Goal: Task Accomplishment & Management: Manage account settings

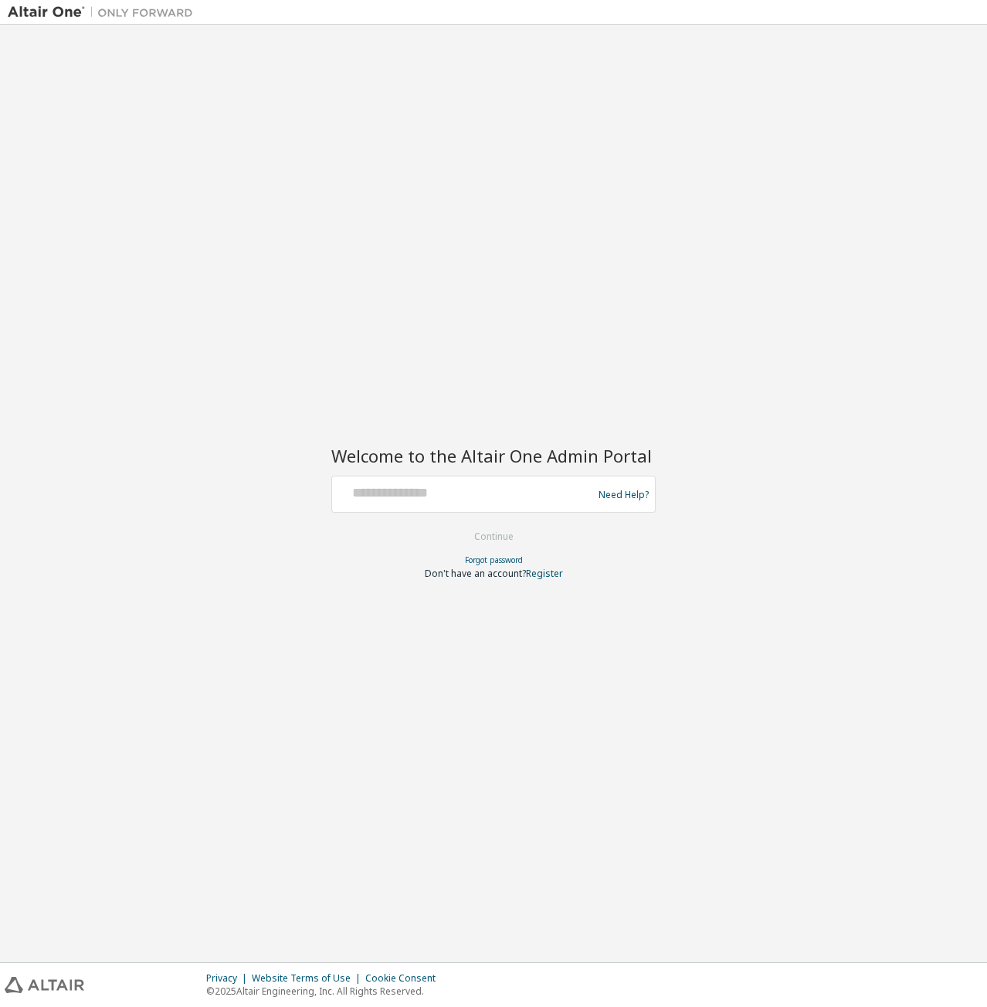
click at [205, 422] on div "Welcome to the Altair One Admin Portal Need Help? Please make sure that you pro…" at bounding box center [493, 493] width 971 height 922
click at [391, 503] on div at bounding box center [464, 493] width 252 height 29
click at [455, 506] on div at bounding box center [464, 493] width 252 height 29
click at [479, 495] on input "text" at bounding box center [464, 490] width 252 height 22
type input "**********"
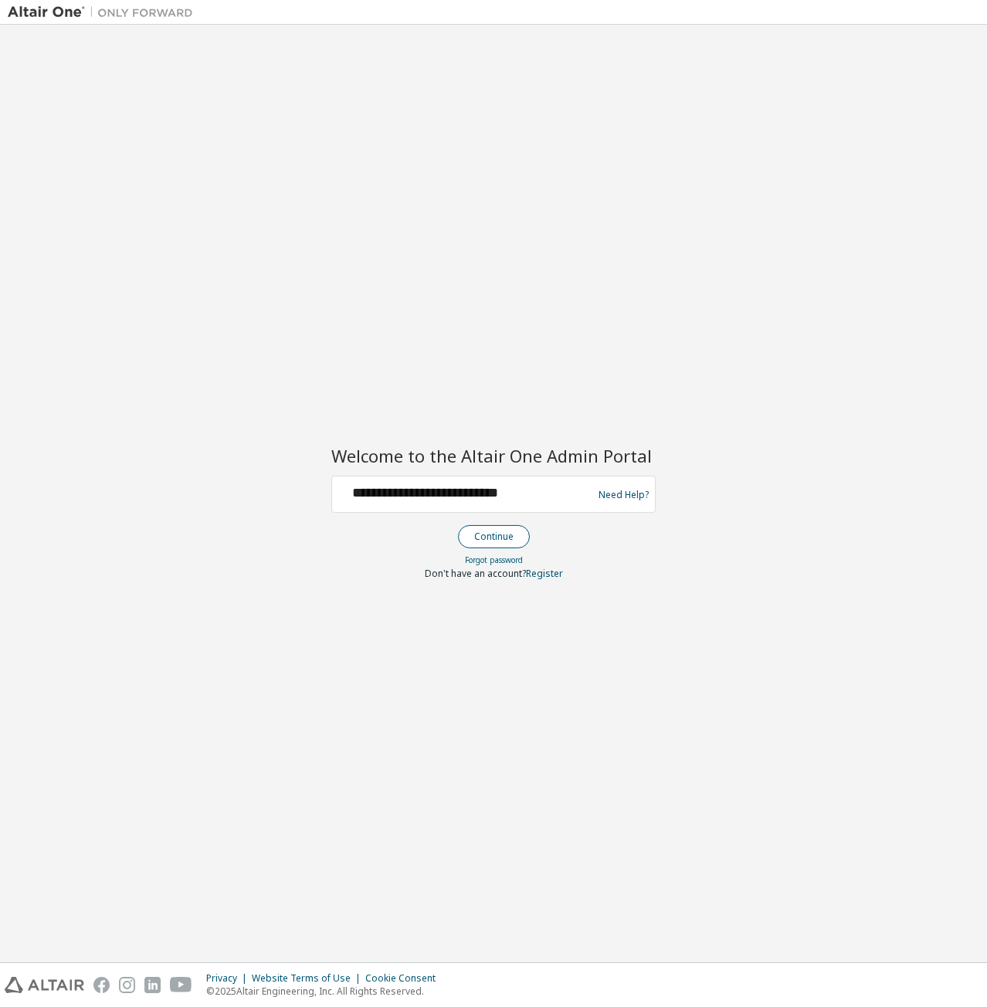
click at [516, 536] on button "Continue" at bounding box center [494, 536] width 72 height 23
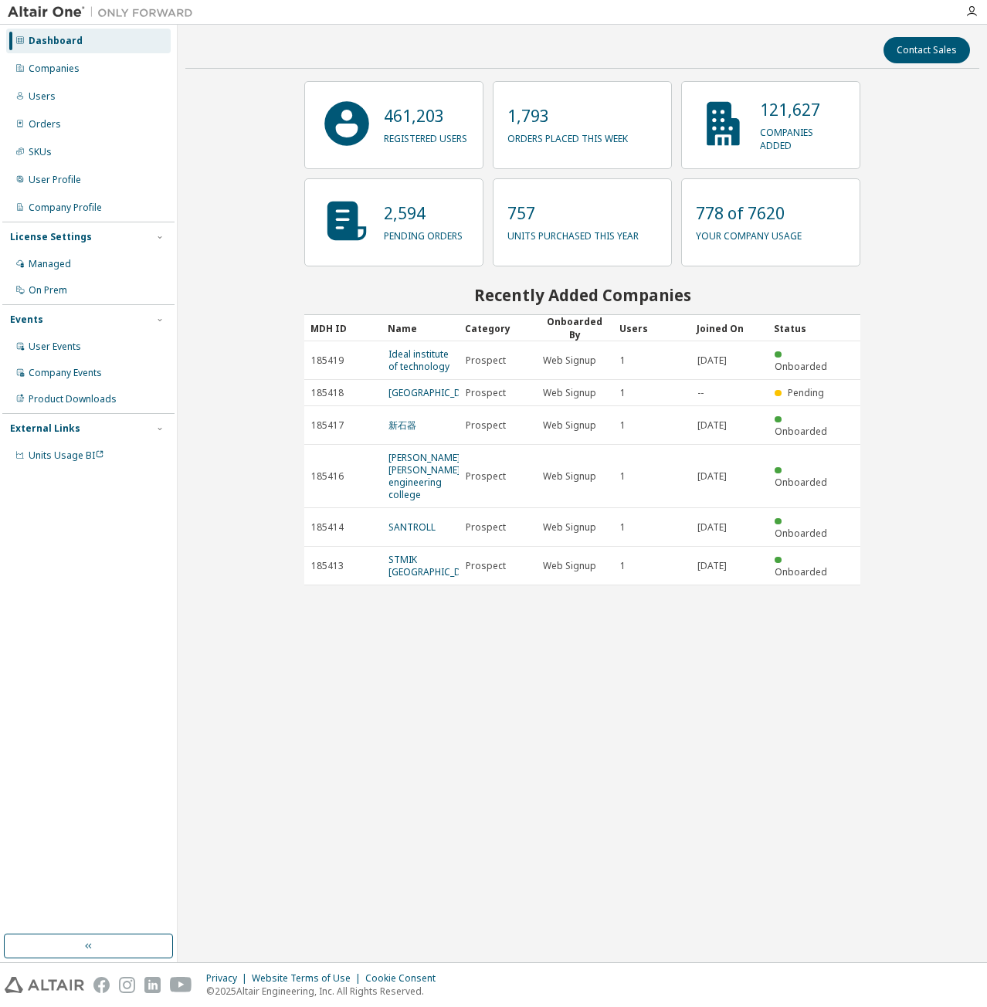
click at [259, 171] on div "Contact Sales 461,203 registered users 1,793 orders placed this week 121,627 co…" at bounding box center [582, 493] width 794 height 922
click at [63, 75] on div "Companies" at bounding box center [88, 68] width 164 height 25
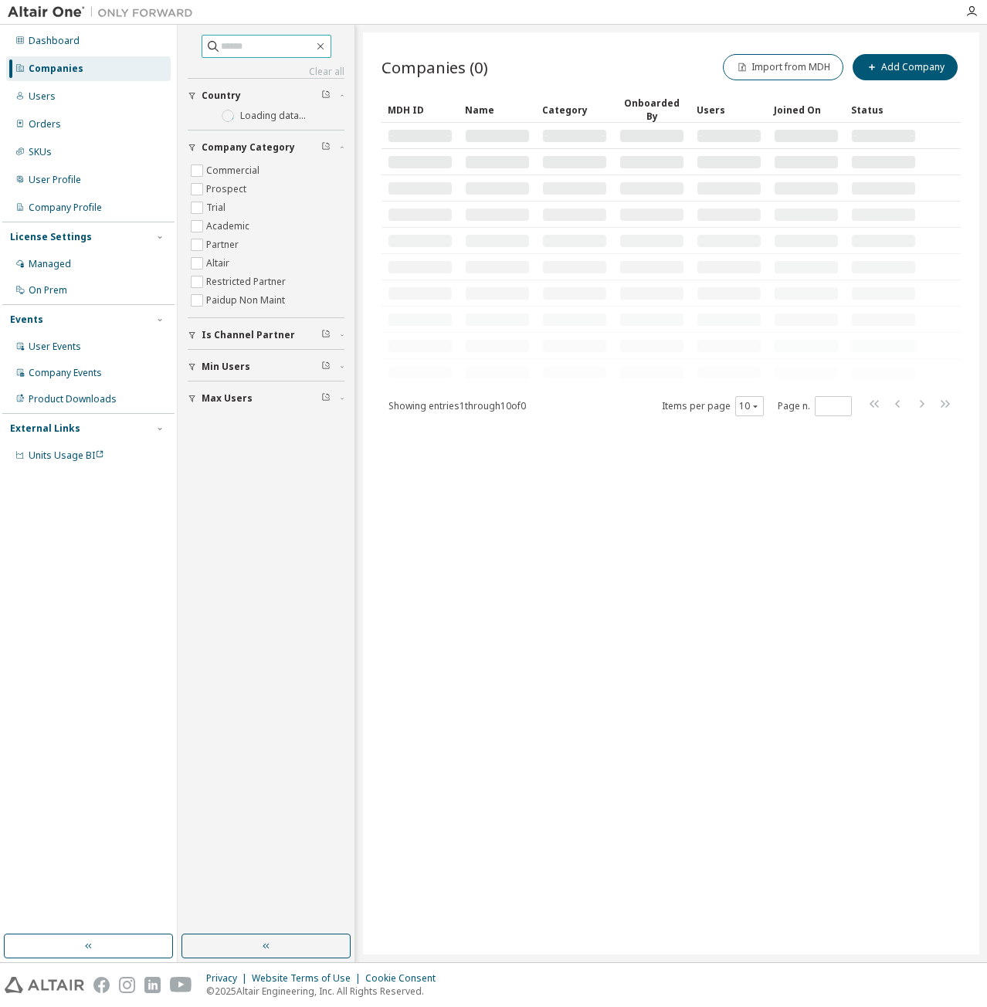
click at [284, 46] on input "text" at bounding box center [267, 46] width 93 height 15
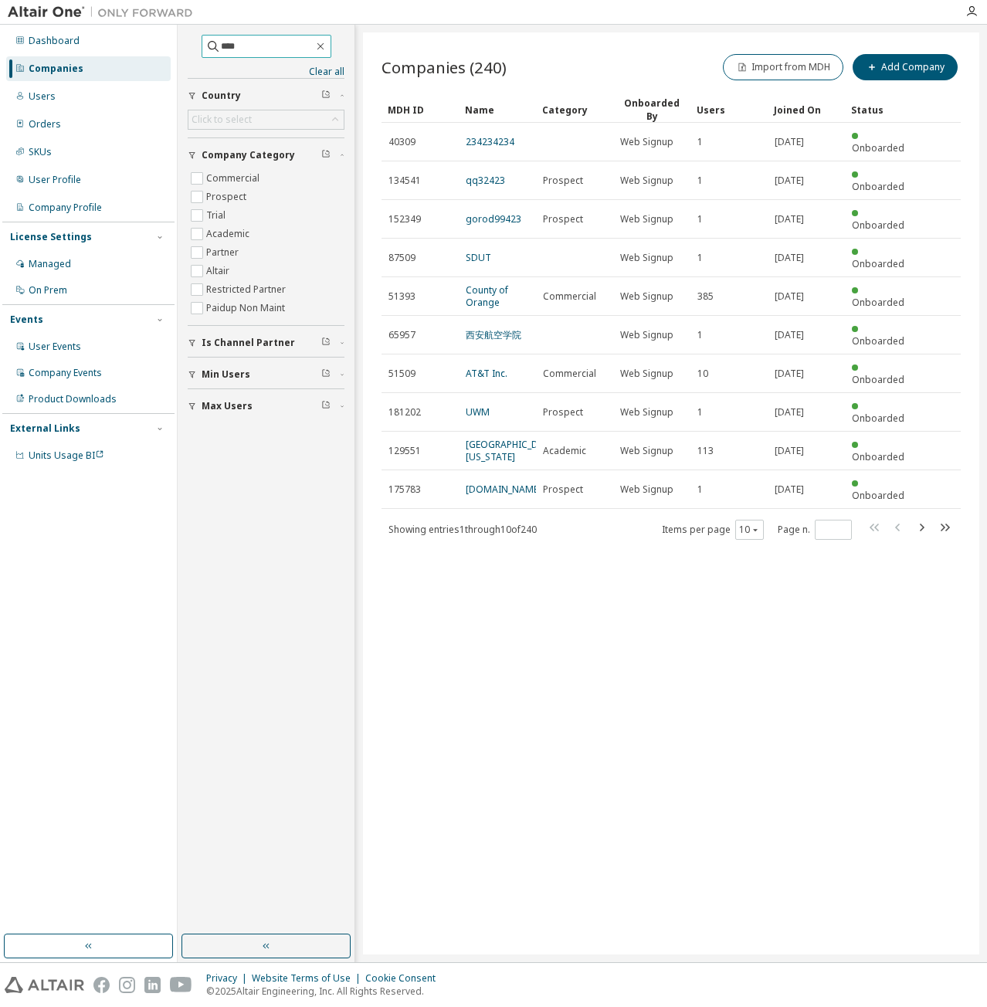
type input "****"
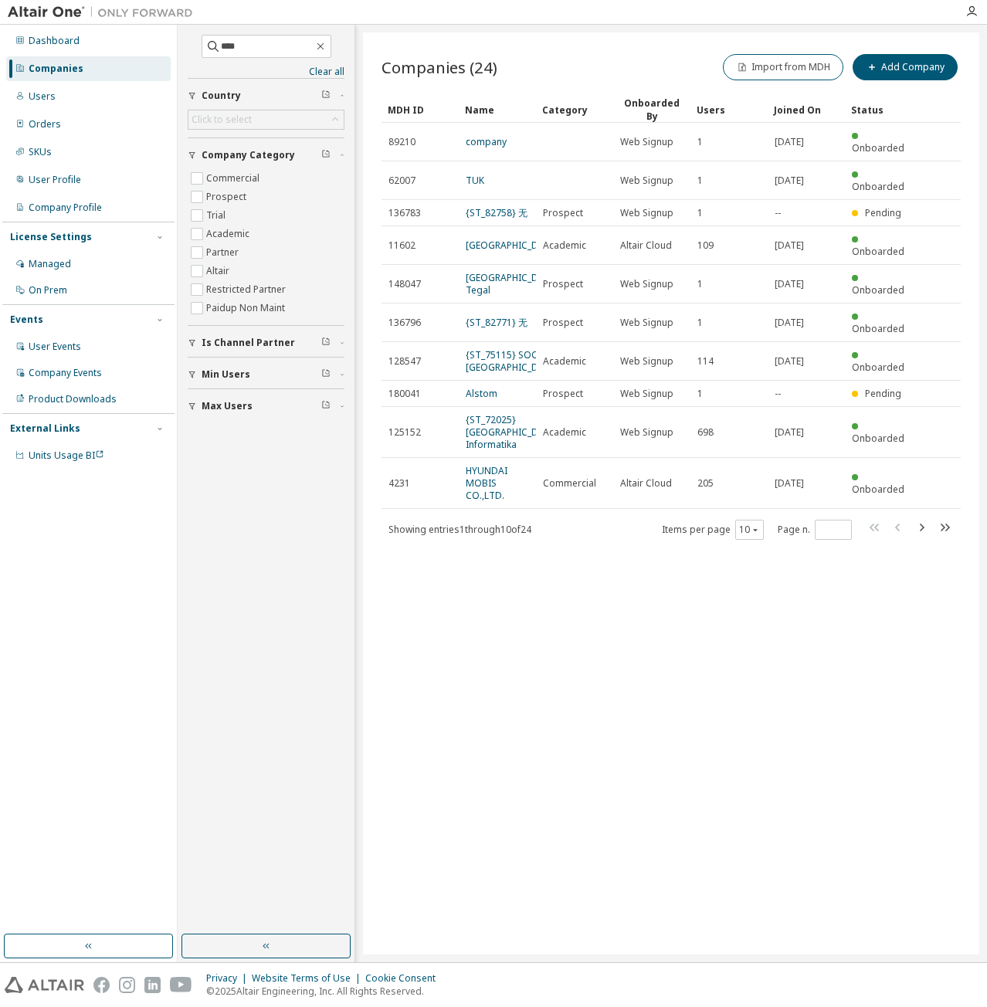
click at [566, 693] on div "Companies (24) Import from MDH Add Company Clear Load Save Save As Field Operat…" at bounding box center [671, 493] width 616 height 922
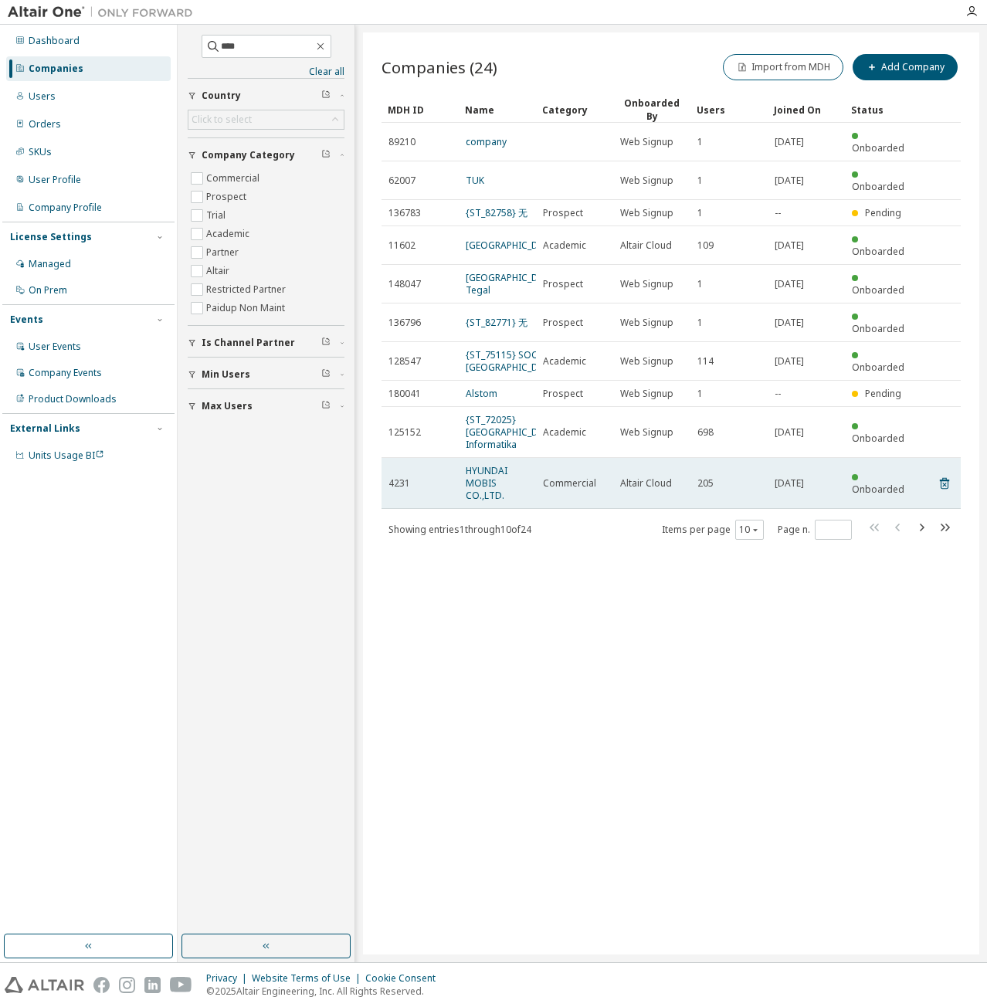
click at [463, 509] on td "HYUNDAI MOBIS CO.,LTD." at bounding box center [497, 483] width 77 height 51
click at [492, 502] on link "HYUNDAI MOBIS CO.,LTD." at bounding box center [487, 483] width 42 height 38
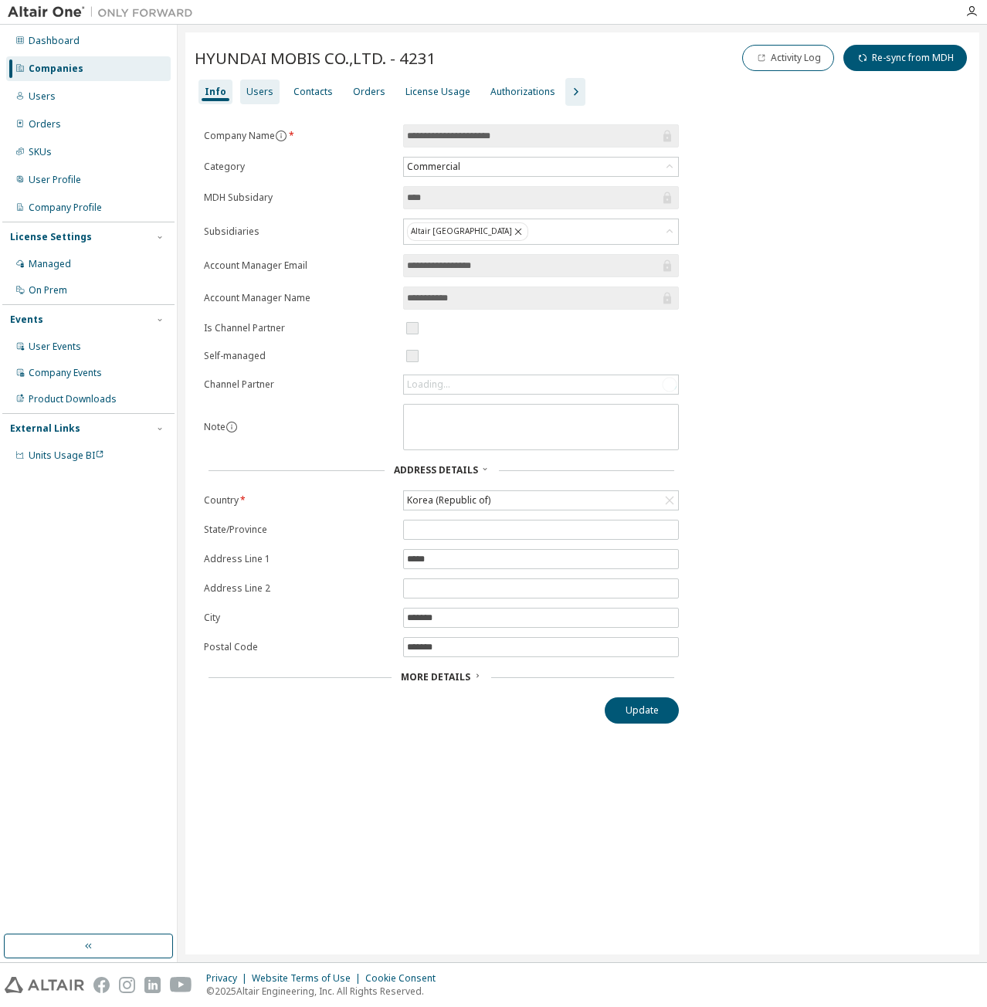
click at [253, 88] on div "Users" at bounding box center [259, 92] width 27 height 12
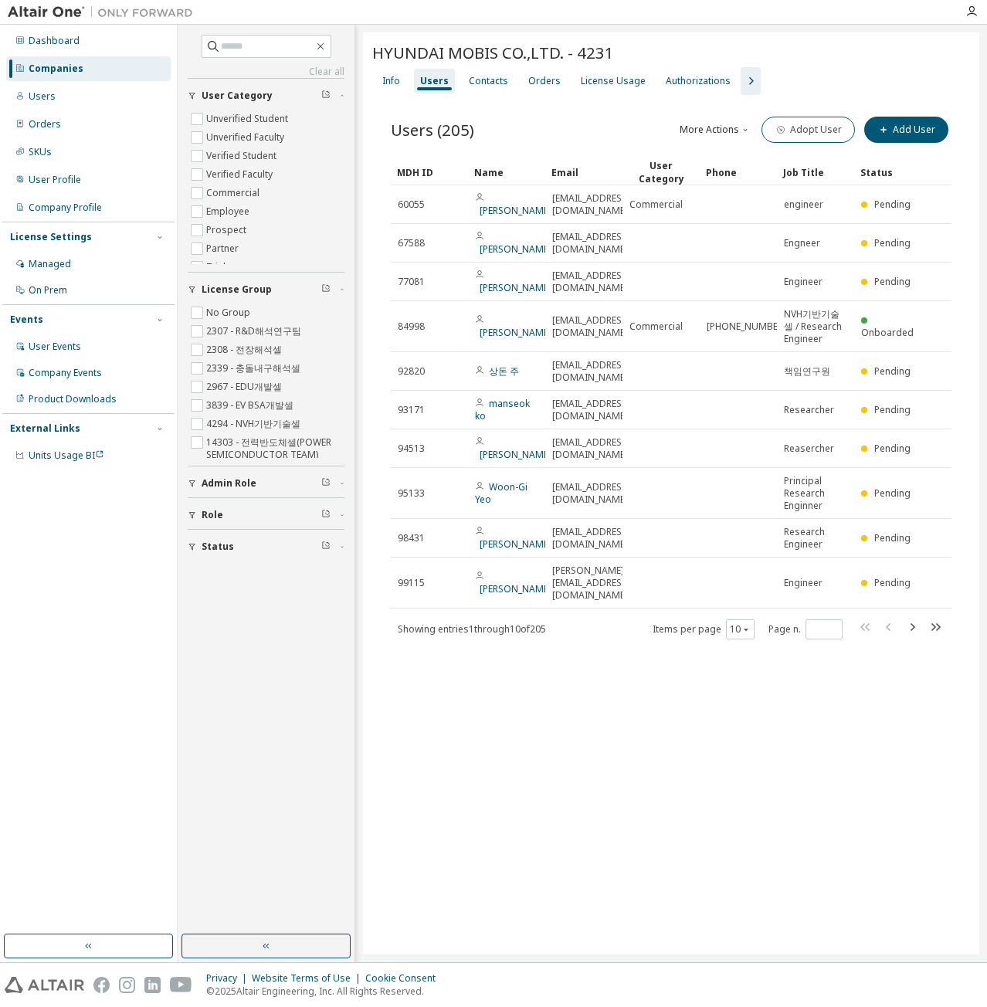
click at [746, 90] on button "button" at bounding box center [750, 81] width 20 height 28
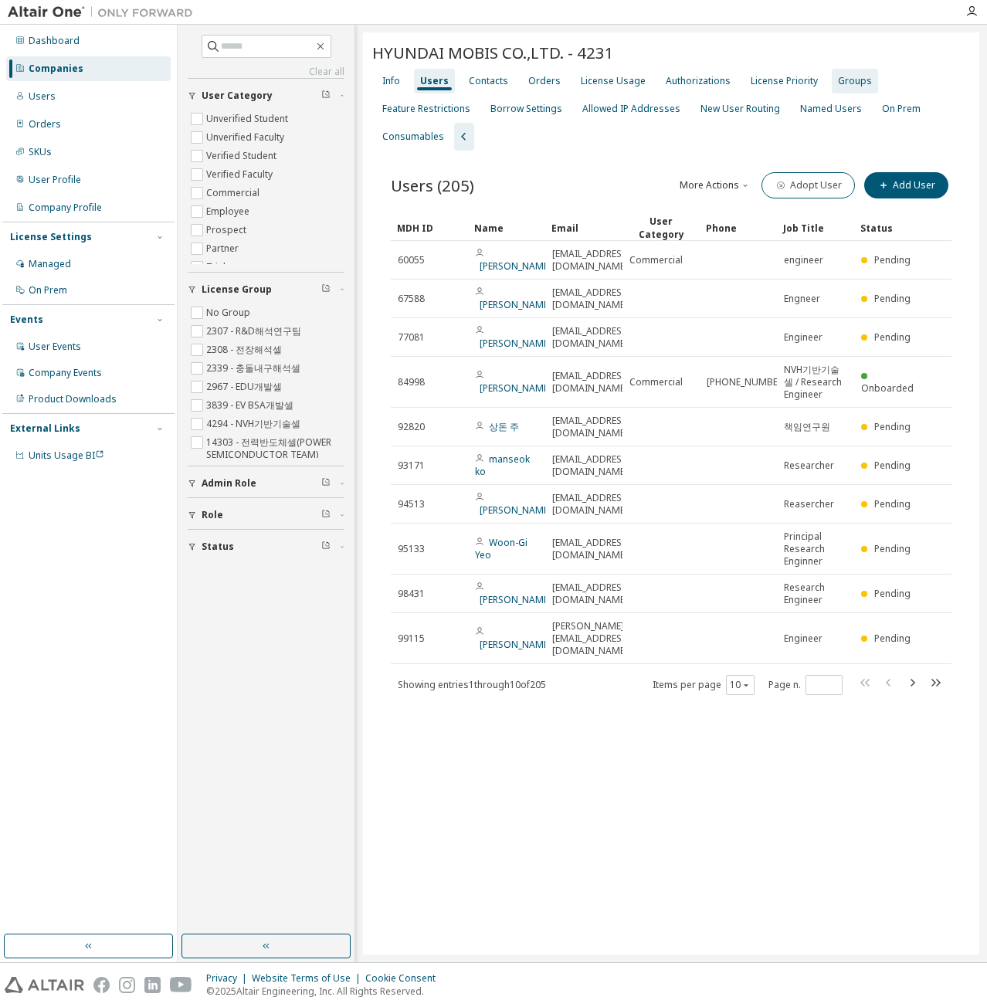
click at [838, 84] on div "Groups" at bounding box center [855, 81] width 34 height 12
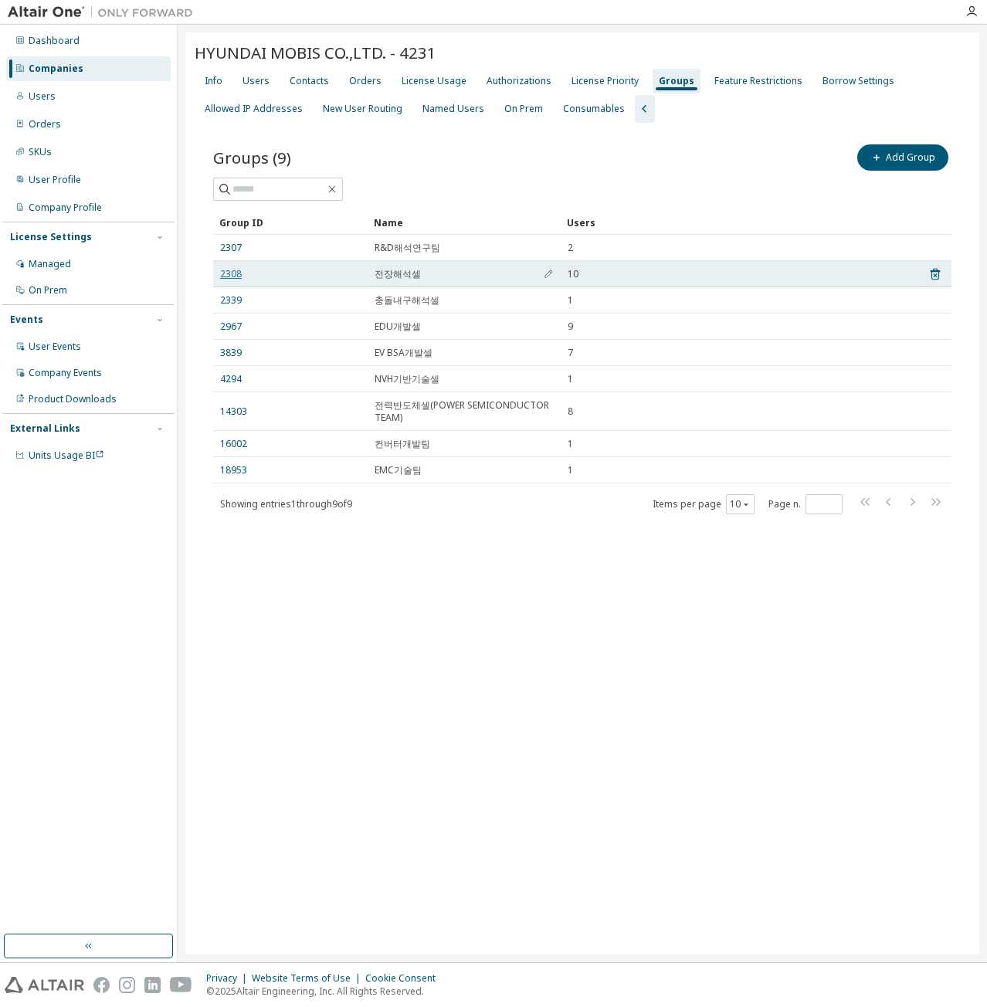
click at [230, 268] on link "2308" at bounding box center [231, 274] width 22 height 12
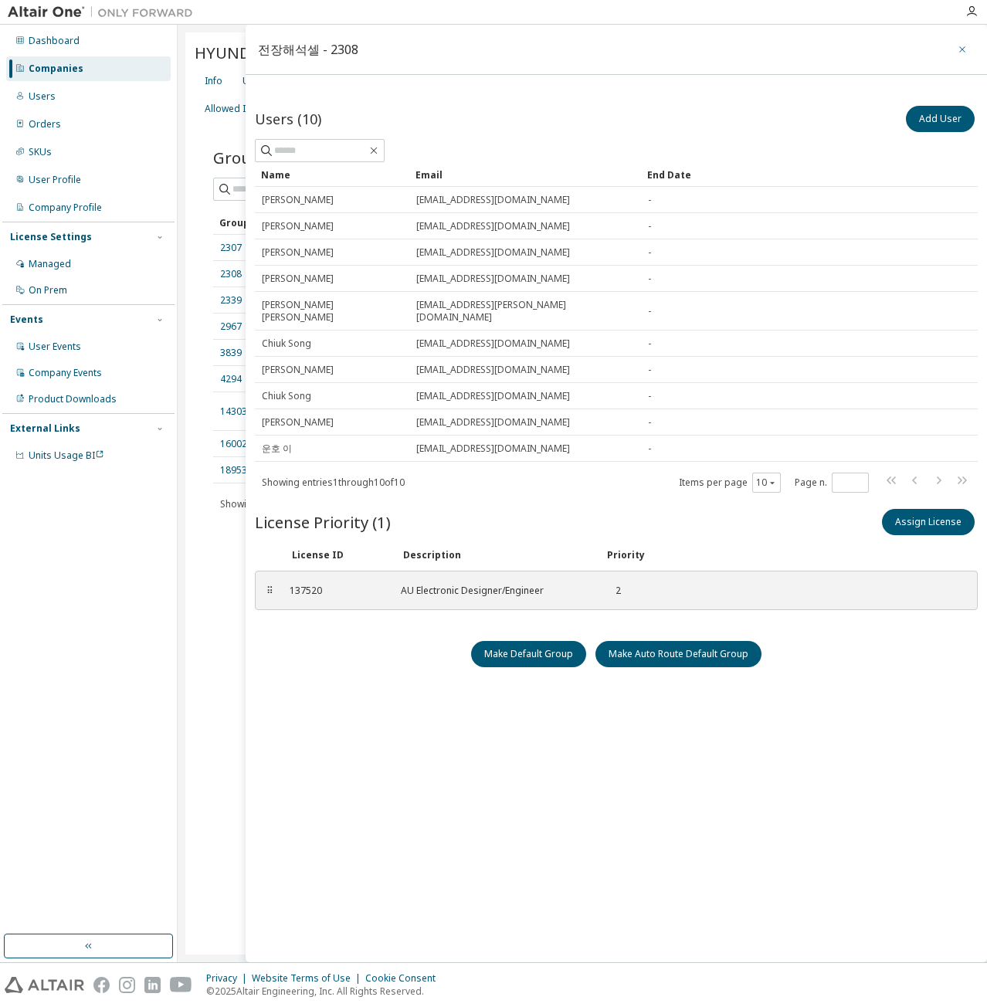
click at [969, 55] on button "button" at bounding box center [962, 49] width 25 height 25
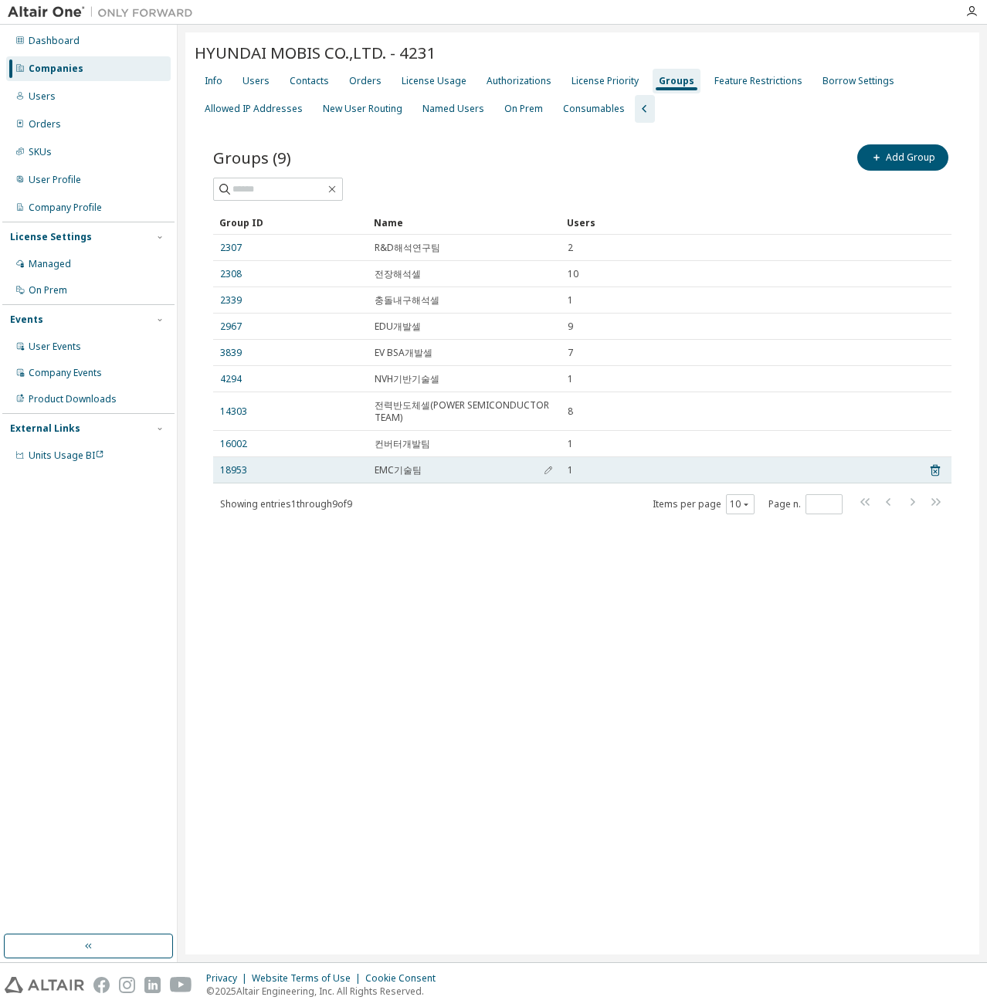
click at [307, 466] on div "18953" at bounding box center [290, 470] width 141 height 12
click at [249, 469] on div "18953" at bounding box center [290, 470] width 141 height 12
click at [244, 469] on link "18953" at bounding box center [233, 470] width 27 height 12
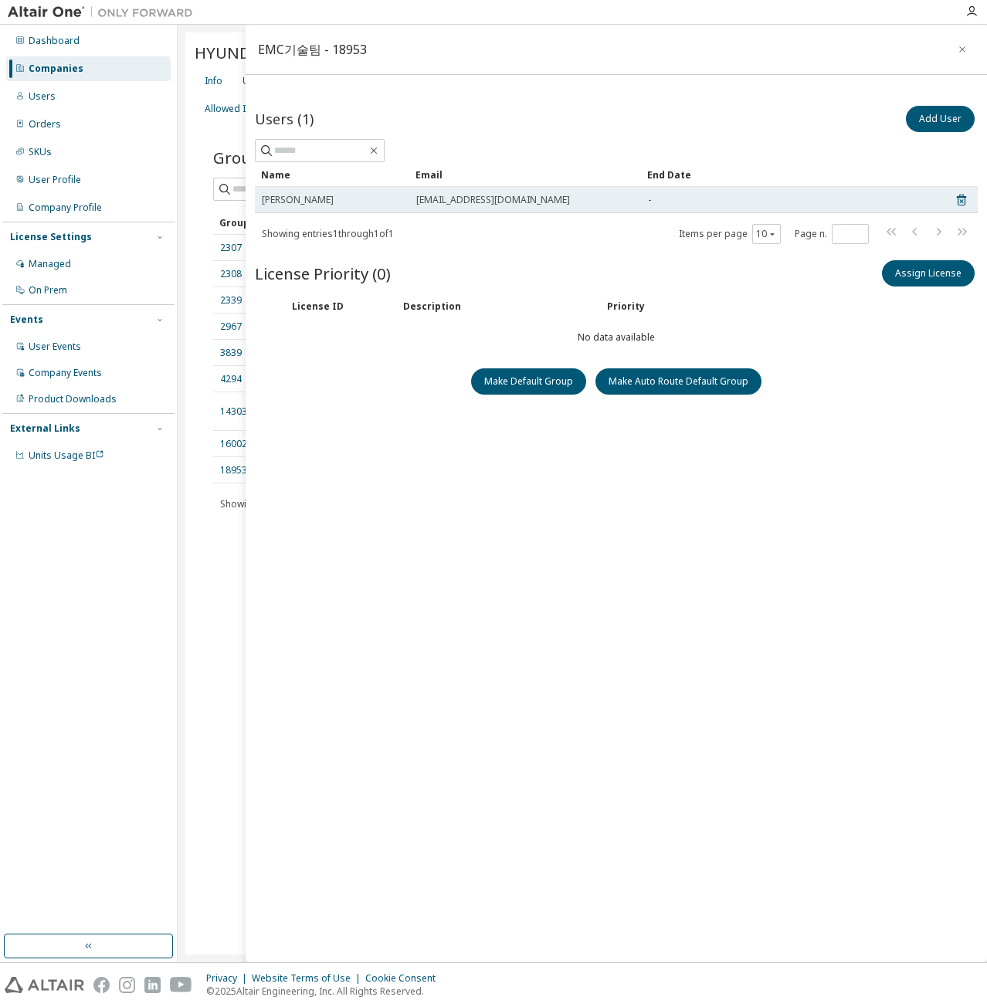
drag, startPoint x: 517, startPoint y: 207, endPoint x: 388, endPoint y: 207, distance: 128.9
click at [388, 207] on tr "[PERSON_NAME] [PERSON_NAME][EMAIL_ADDRESS][DOMAIN_NAME] -" at bounding box center [616, 200] width 723 height 26
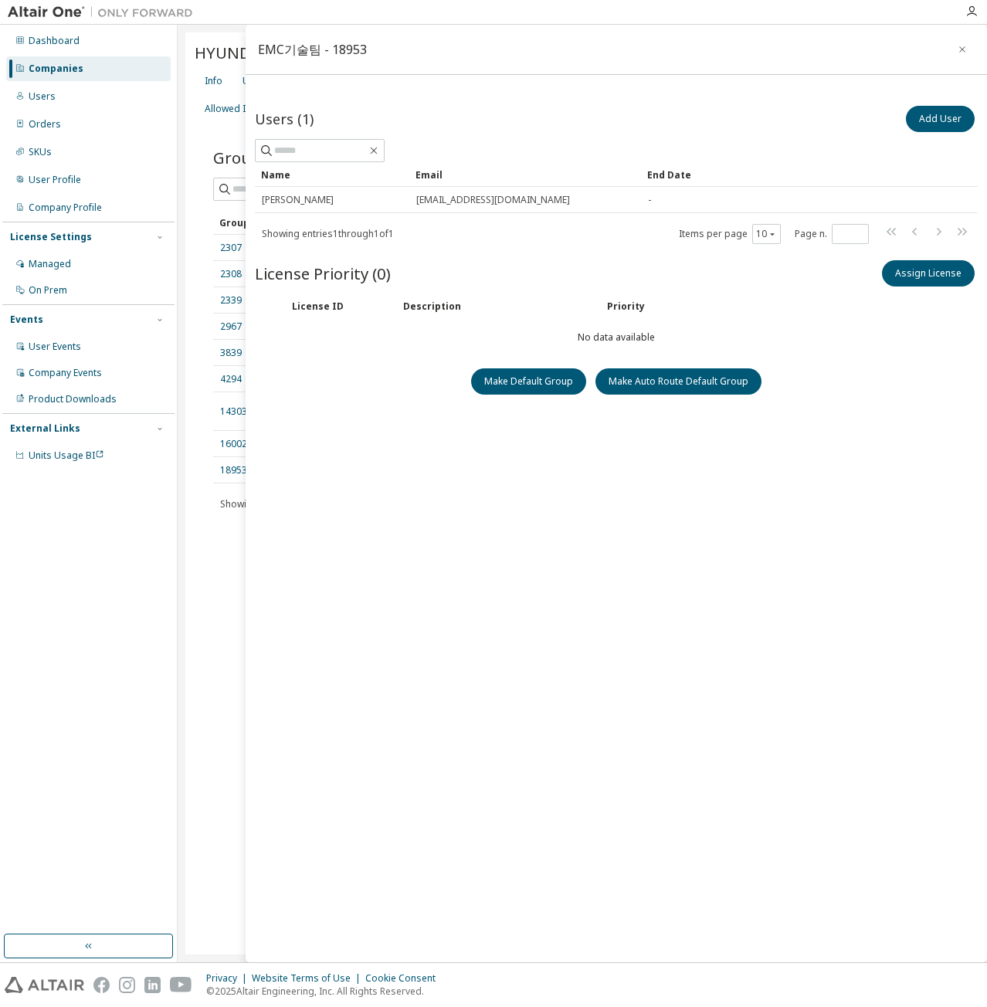
copy tr "[EMAIL_ADDRESS][DOMAIN_NAME]"
click at [188, 592] on div "HYUNDAI MOBIS CO.,LTD. - 4231 Clear Load Save Save As Field Operator Value Sele…" at bounding box center [582, 493] width 794 height 922
click at [966, 49] on icon "button" at bounding box center [962, 49] width 11 height 12
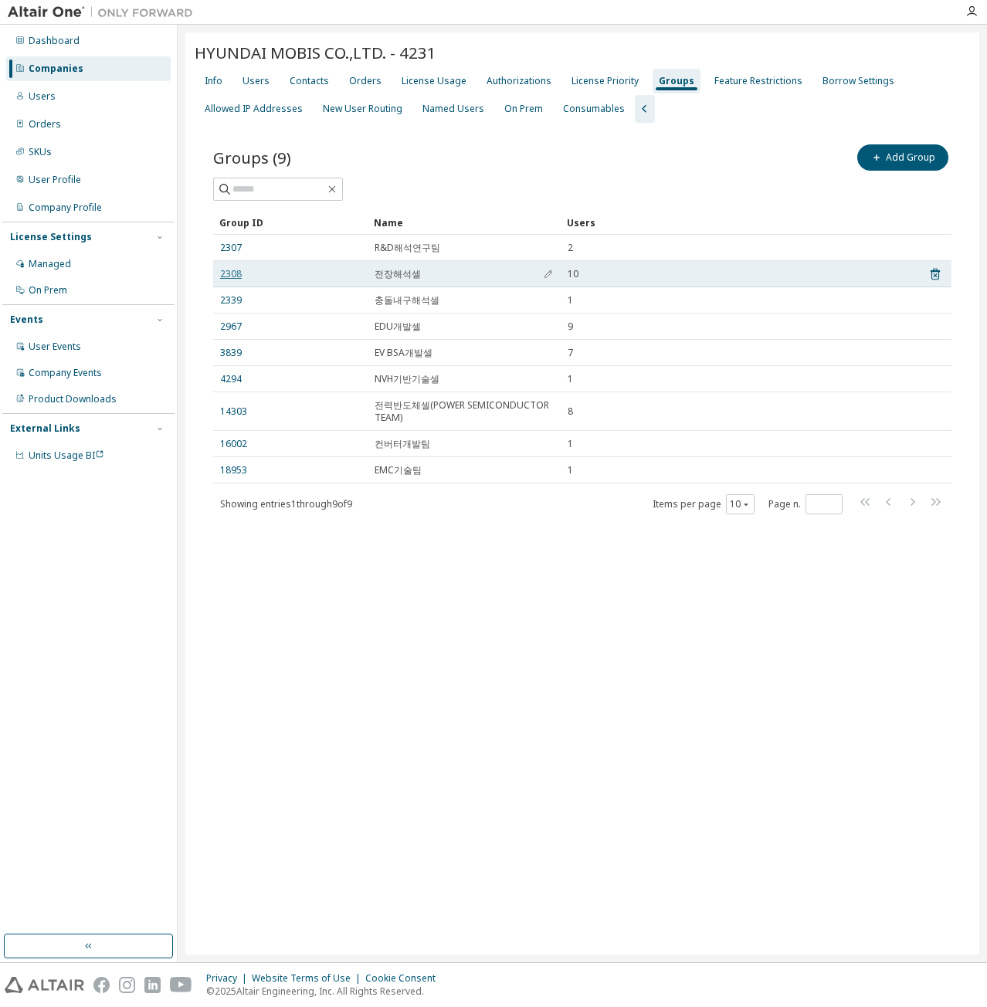
click at [230, 271] on link "2308" at bounding box center [231, 274] width 22 height 12
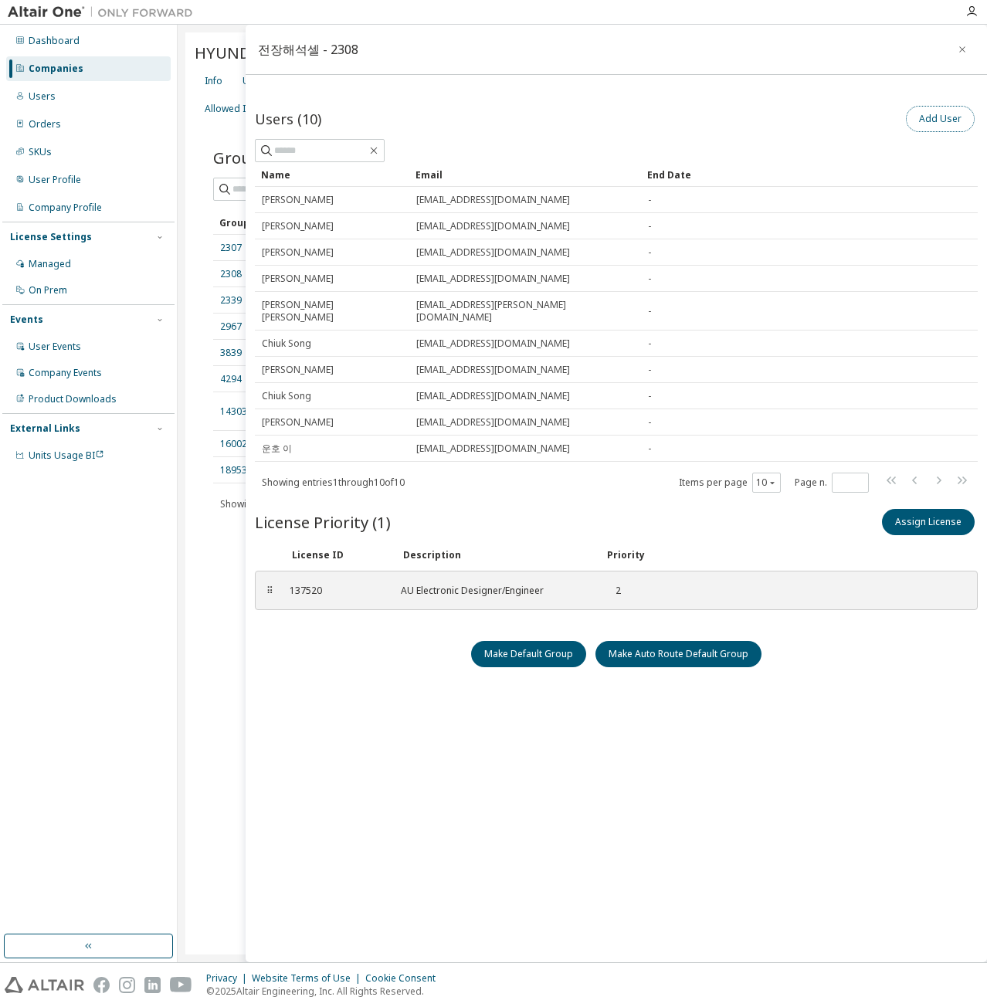
click at [936, 115] on button "Add User" at bounding box center [940, 119] width 69 height 26
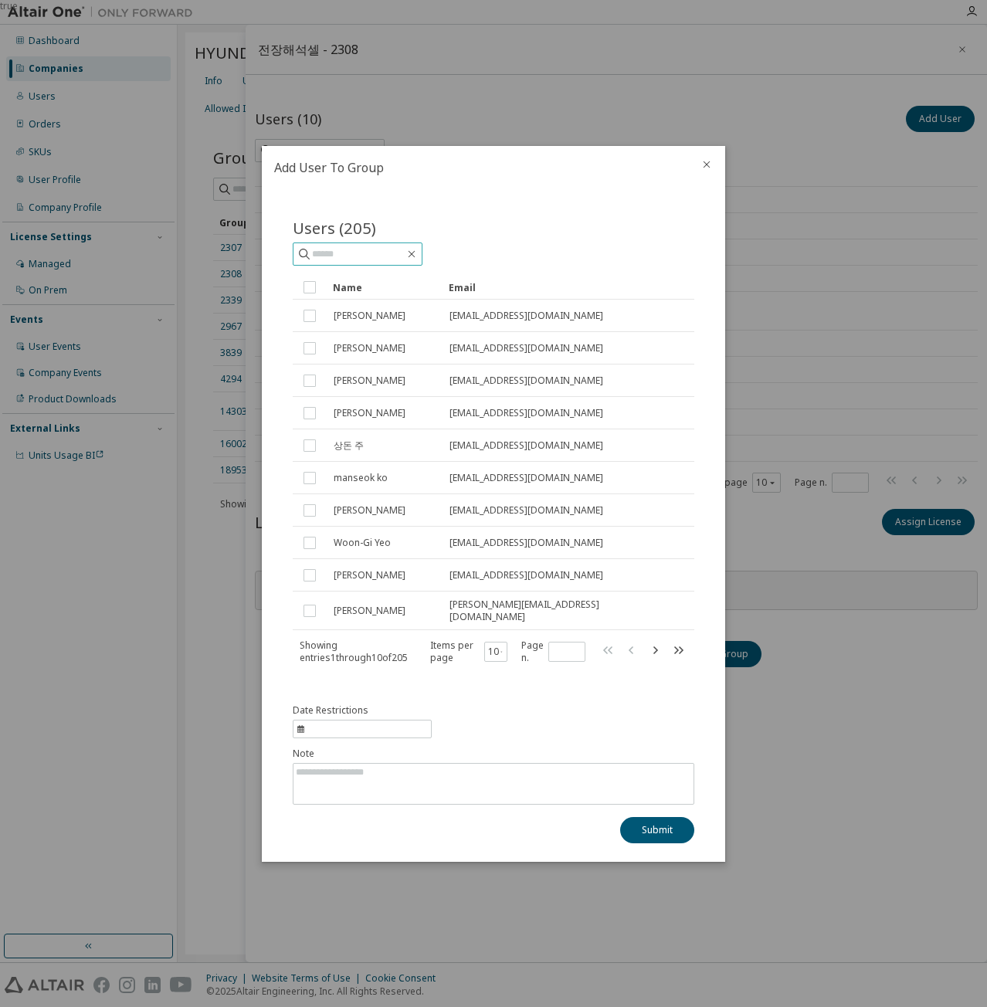
click at [392, 265] on span at bounding box center [358, 253] width 130 height 23
click at [397, 254] on input "text" at bounding box center [358, 253] width 93 height 15
paste input "**********"
click at [337, 253] on input "**********" at bounding box center [358, 253] width 93 height 15
type input "**********"
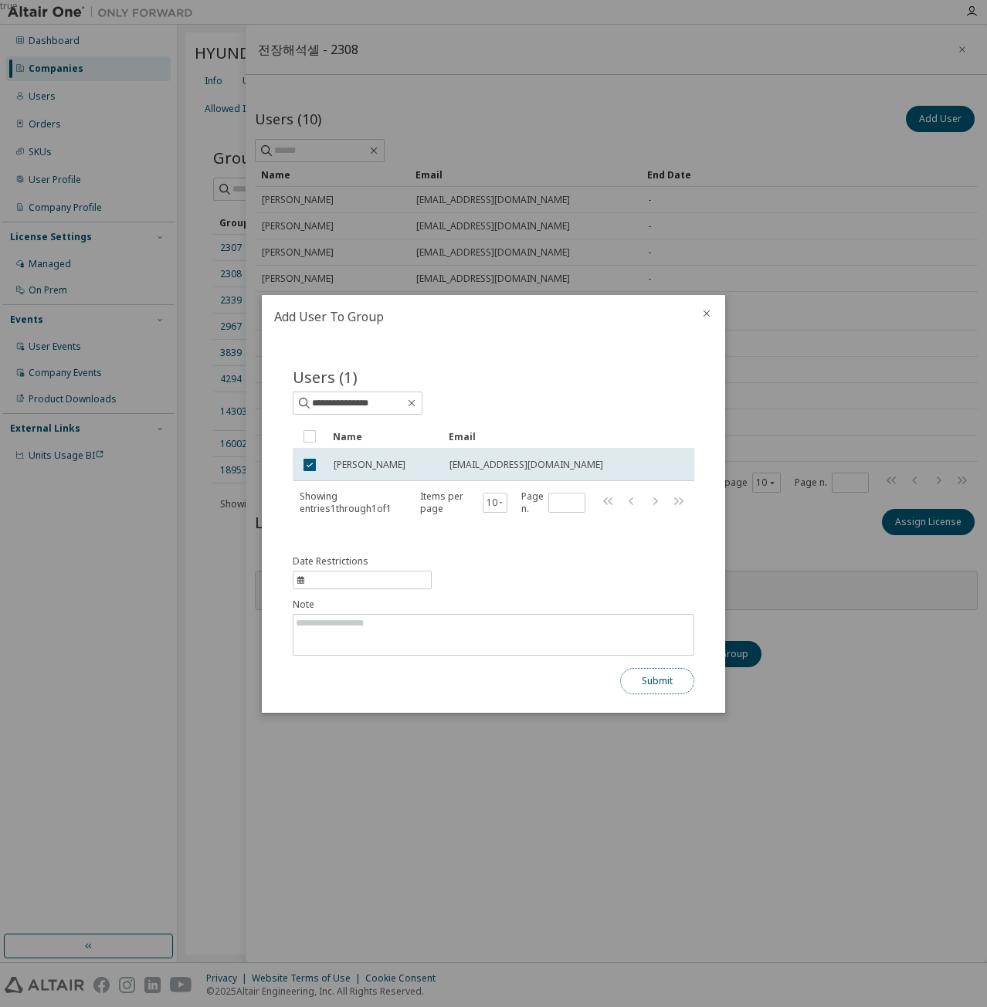
click at [630, 679] on button "Submit" at bounding box center [657, 681] width 74 height 26
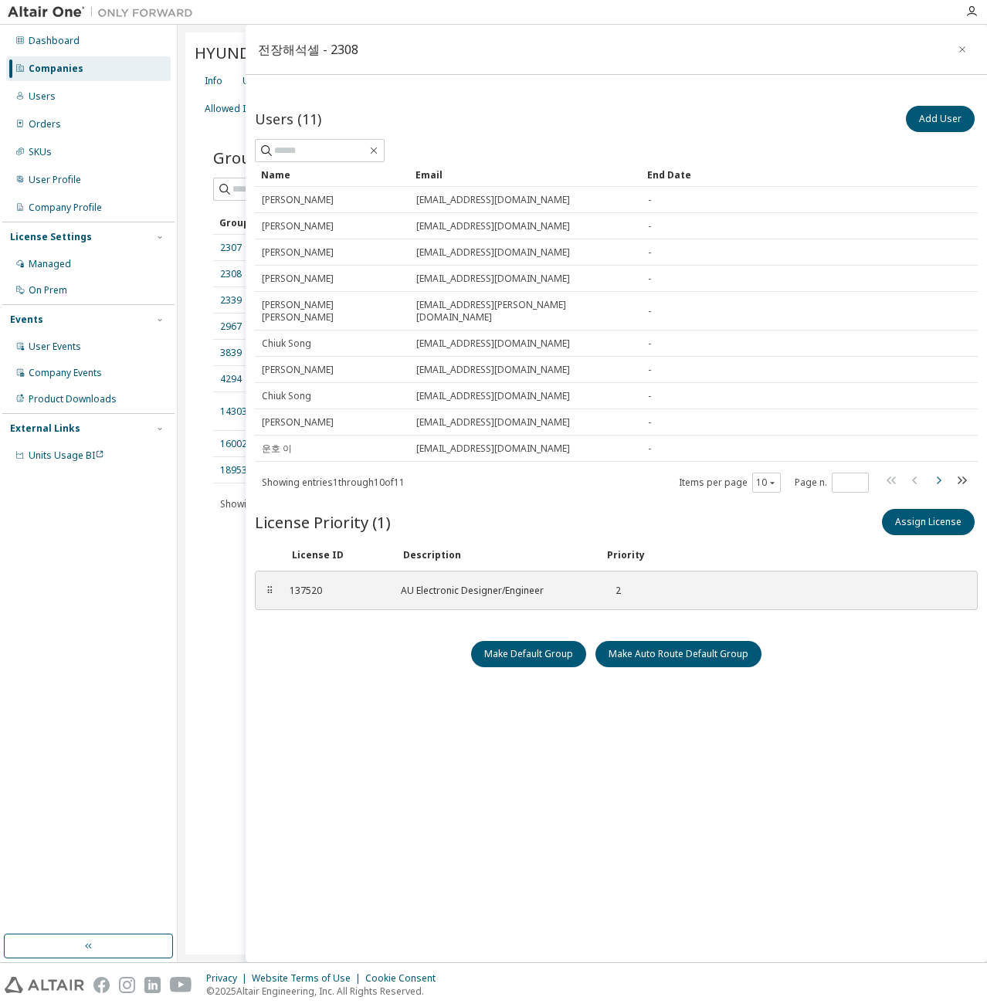
click at [944, 471] on icon "button" at bounding box center [938, 480] width 19 height 19
type input "*"
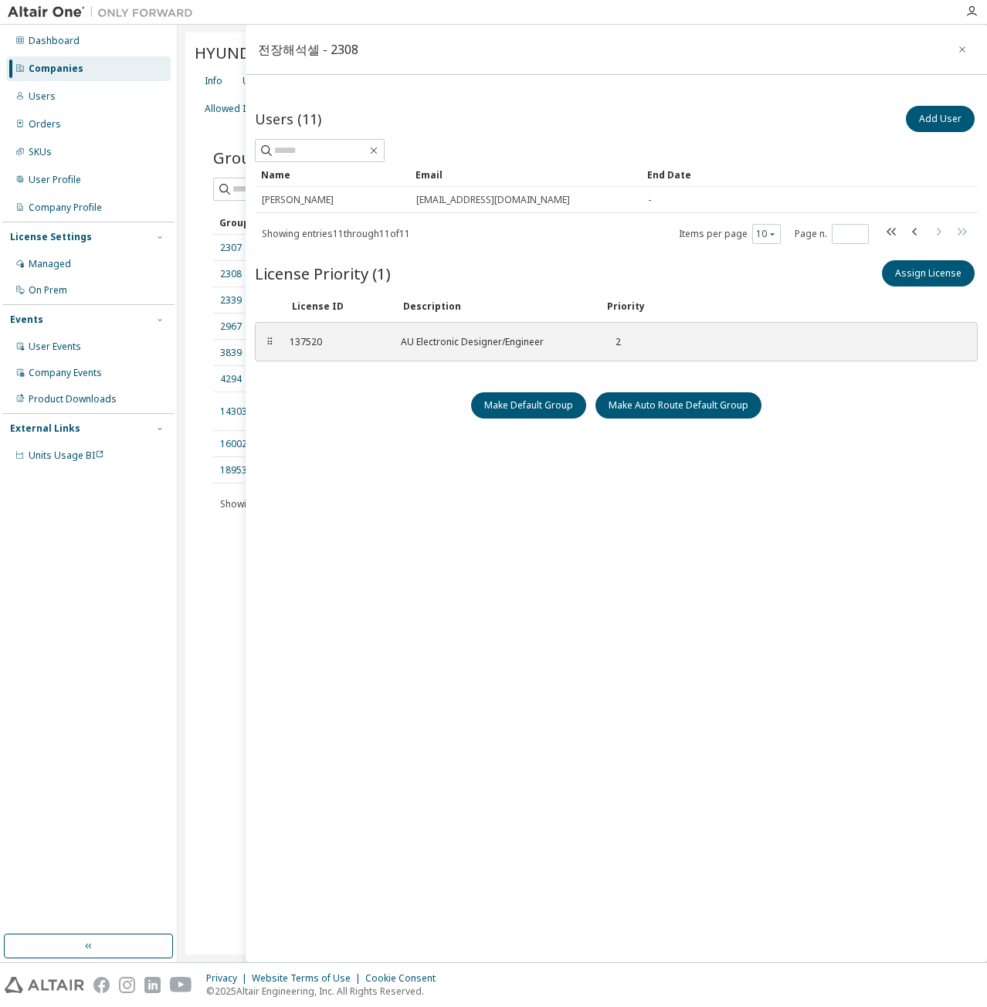
click at [207, 613] on div "HYUNDAI MOBIS CO.,LTD. - 4231 Clear Load Save Save As Field Operator Value Sele…" at bounding box center [582, 493] width 794 height 922
click at [957, 49] on icon "button" at bounding box center [962, 49] width 11 height 12
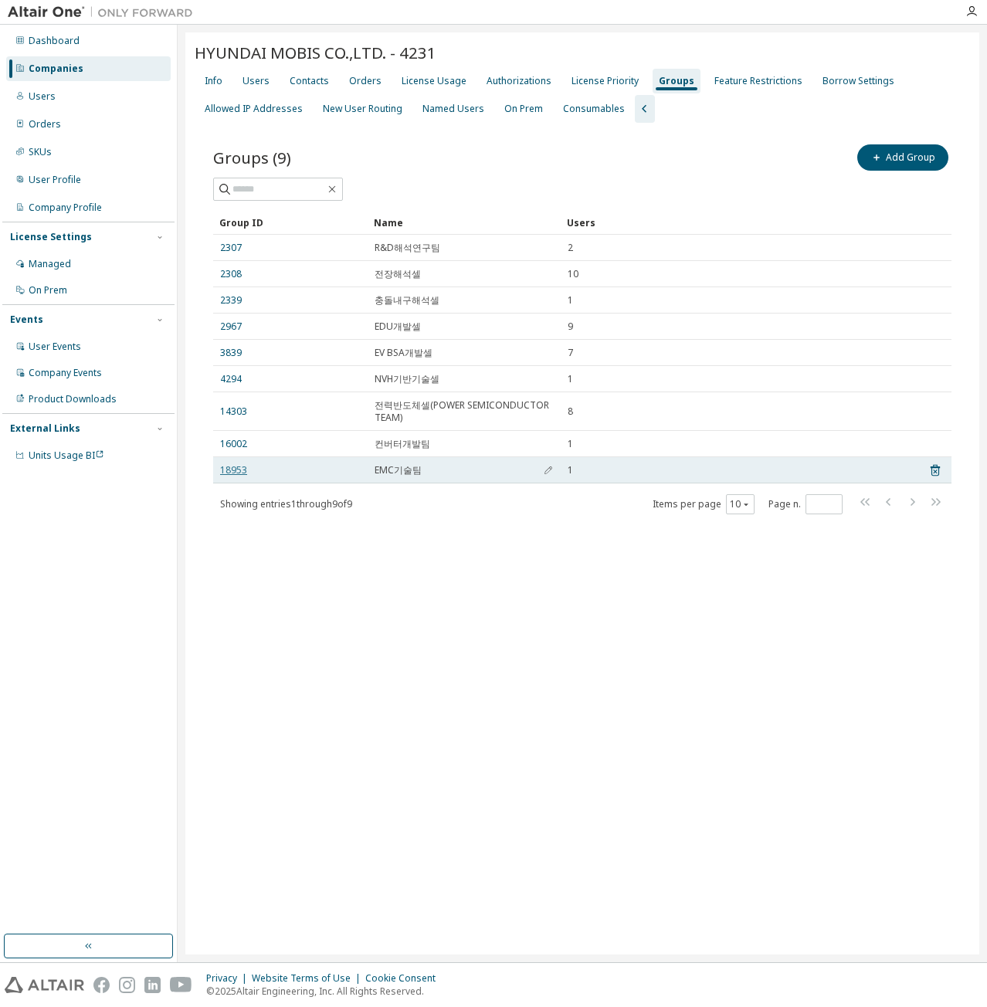
click at [242, 464] on link "18953" at bounding box center [233, 470] width 27 height 12
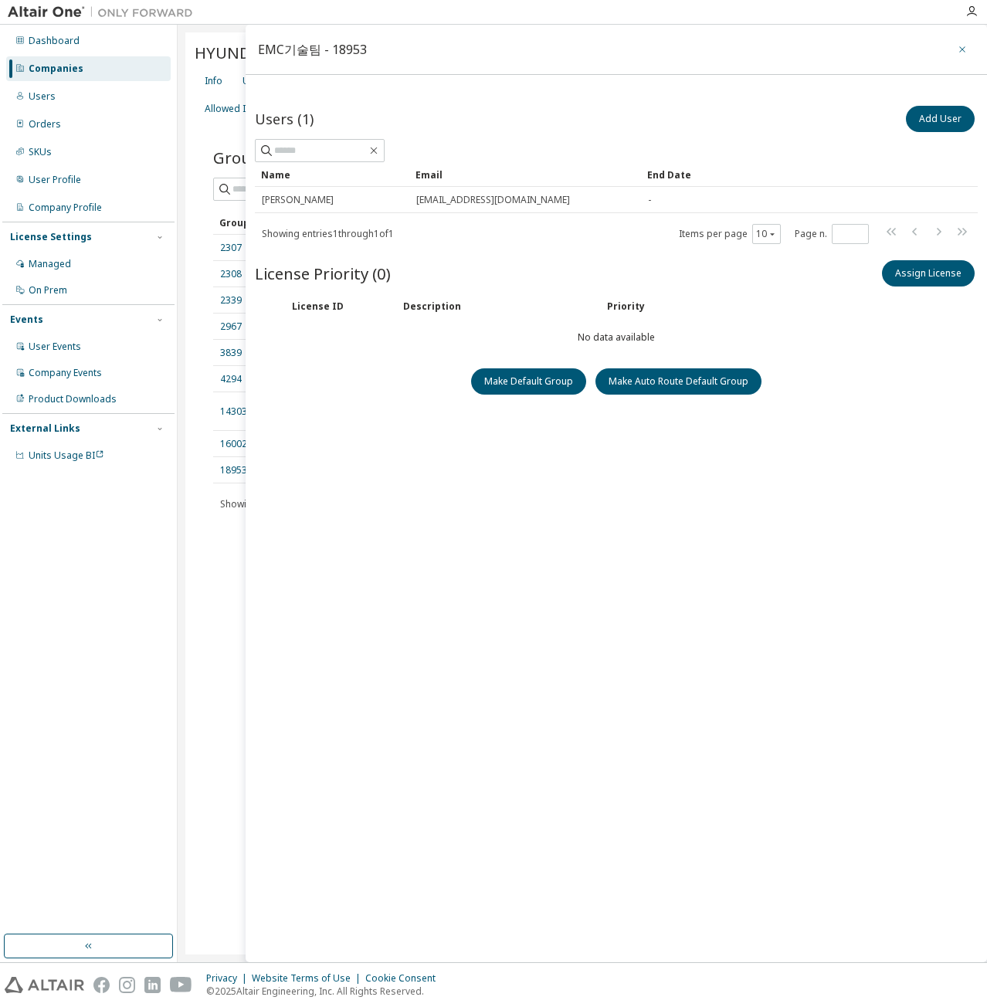
click at [962, 50] on icon "button" at bounding box center [962, 49] width 11 height 12
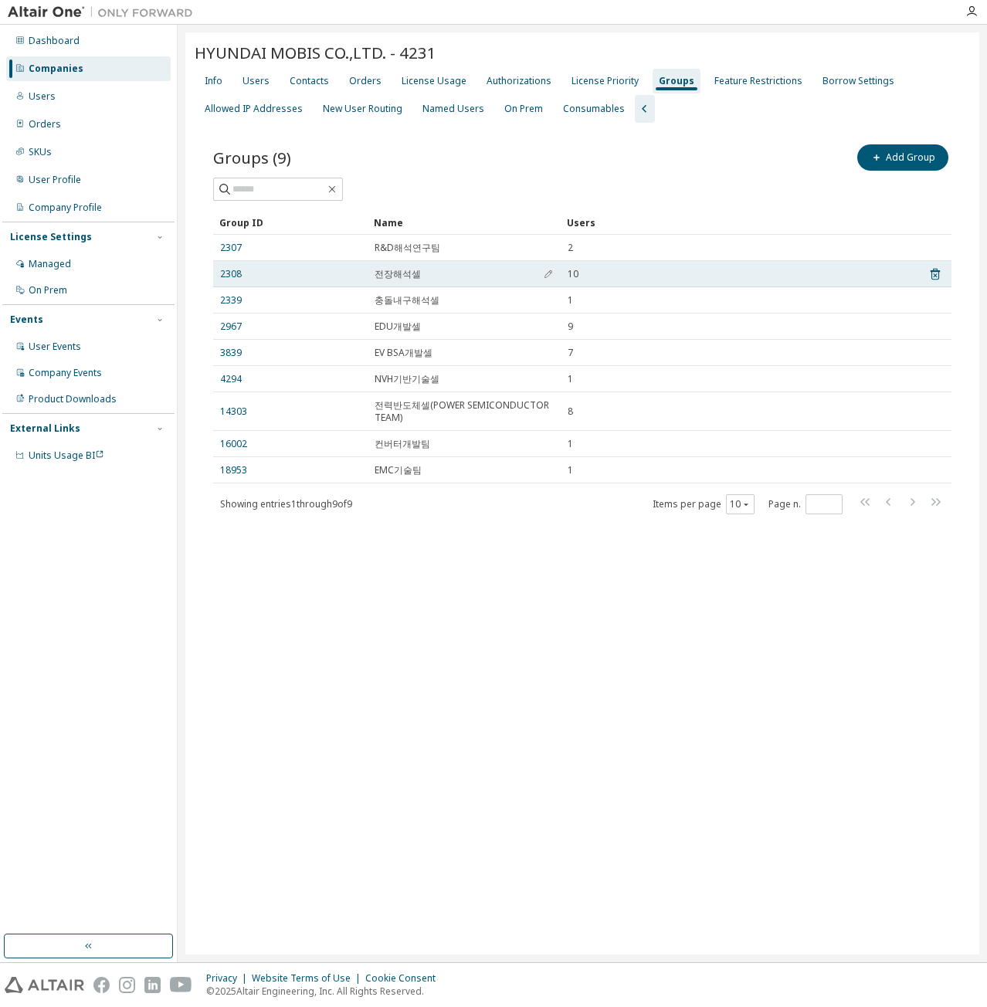
click at [246, 272] on div "2308" at bounding box center [290, 274] width 141 height 12
click at [239, 273] on link "2308" at bounding box center [231, 274] width 22 height 12
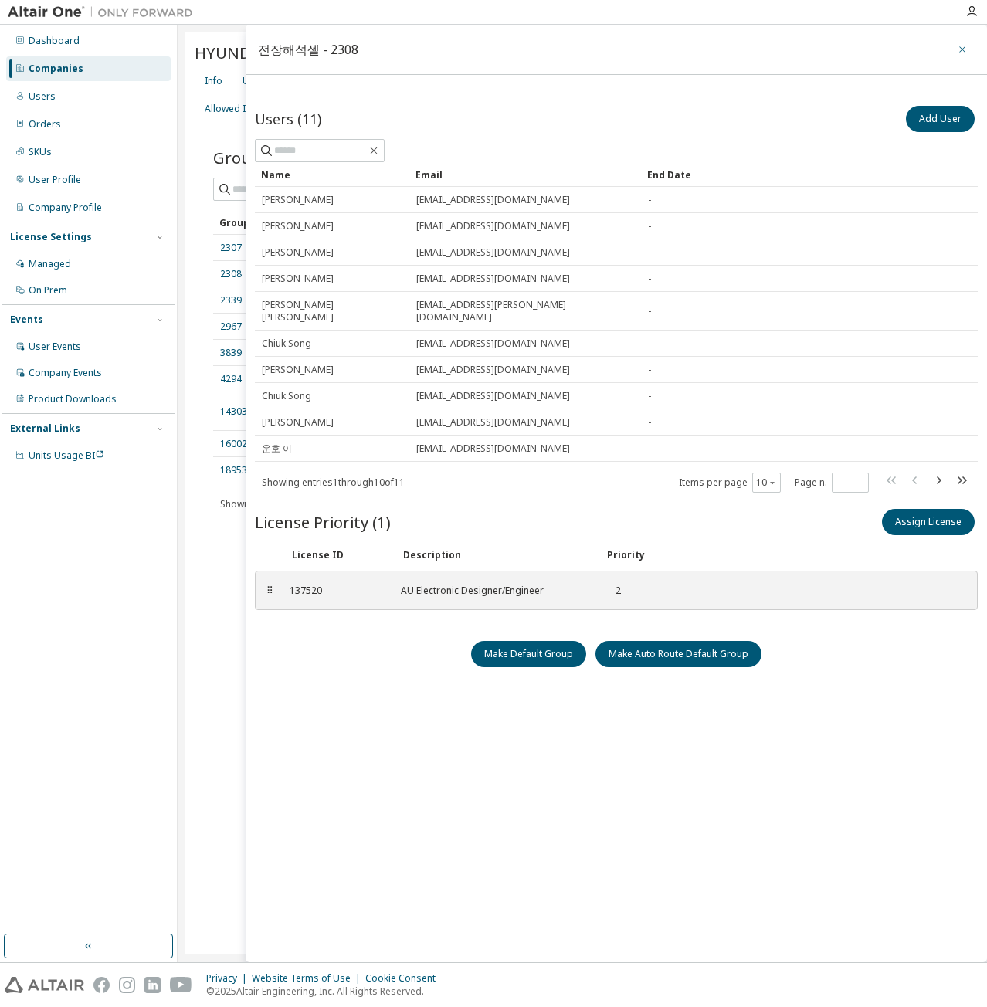
click at [957, 49] on icon "button" at bounding box center [962, 49] width 11 height 12
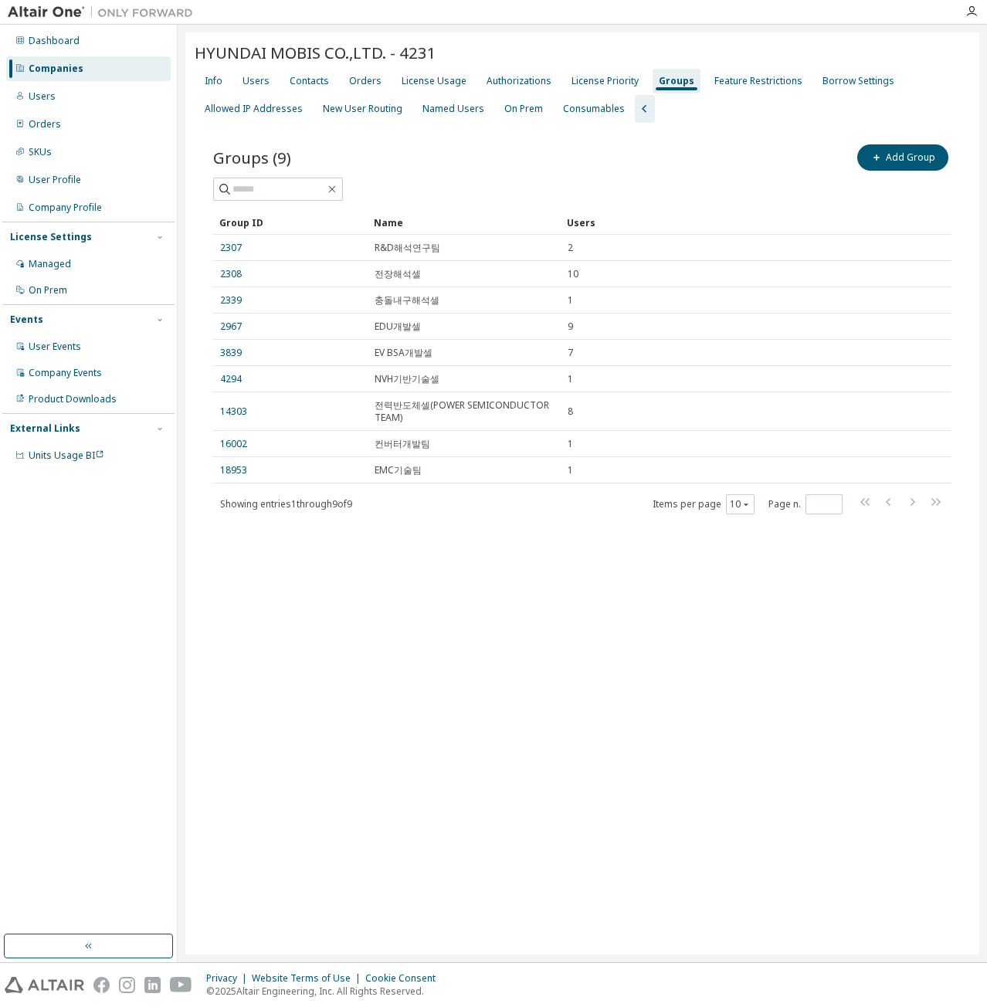
click at [816, 623] on div "HYUNDAI MOBIS CO.,LTD. - 4231 Clear Load Save Save As Field Operator Value Sele…" at bounding box center [582, 493] width 794 height 922
